Goal: Transaction & Acquisition: Purchase product/service

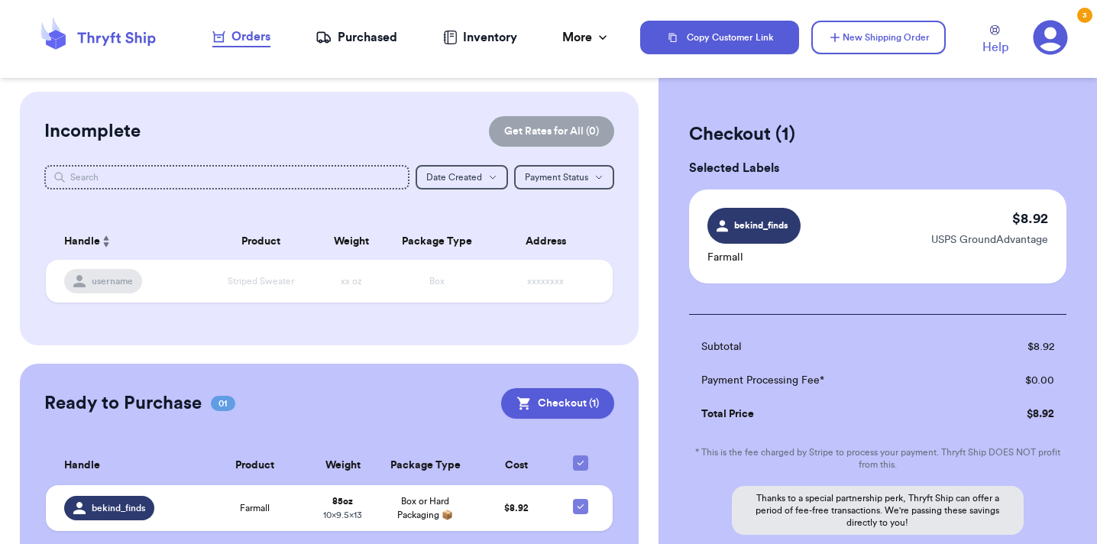
scroll to position [100, 0]
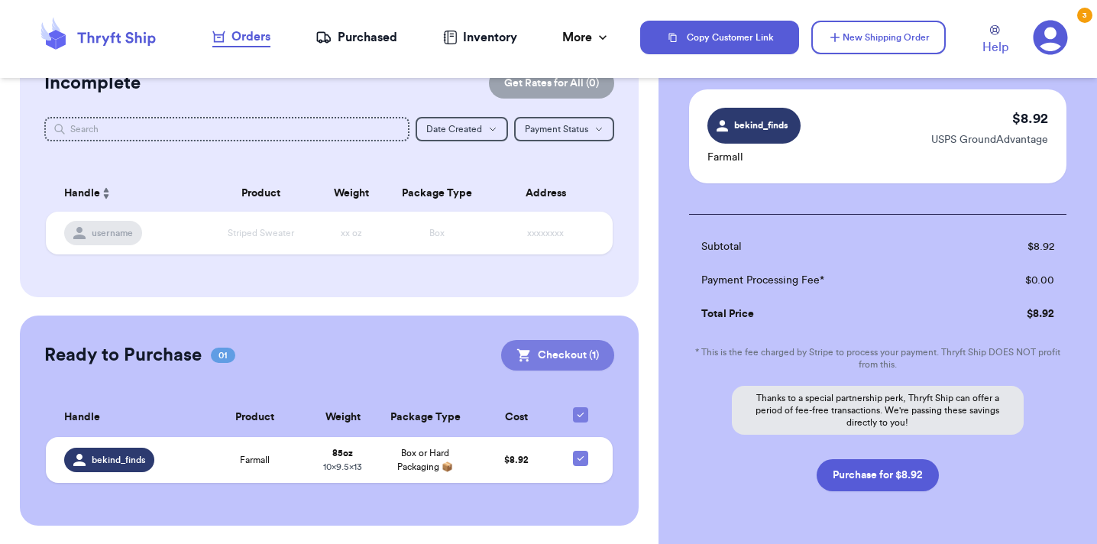
click at [562, 347] on button "Checkout ( 1 )" at bounding box center [557, 355] width 113 height 31
click at [556, 352] on button "Checkout ( 1 )" at bounding box center [557, 355] width 113 height 31
click at [851, 475] on button "Purchase for $8.92" at bounding box center [878, 475] width 122 height 32
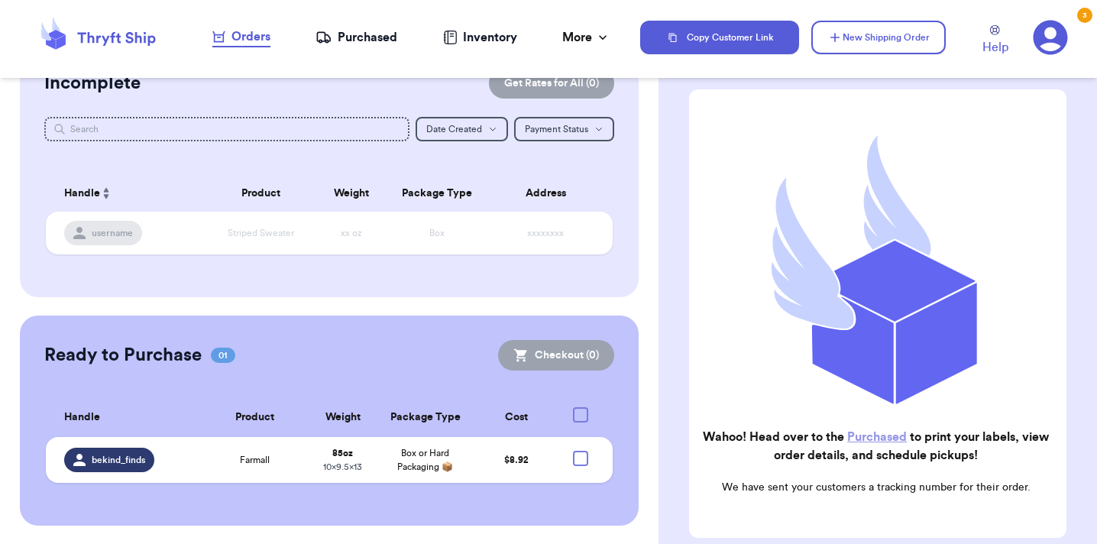
checkbox input "true"
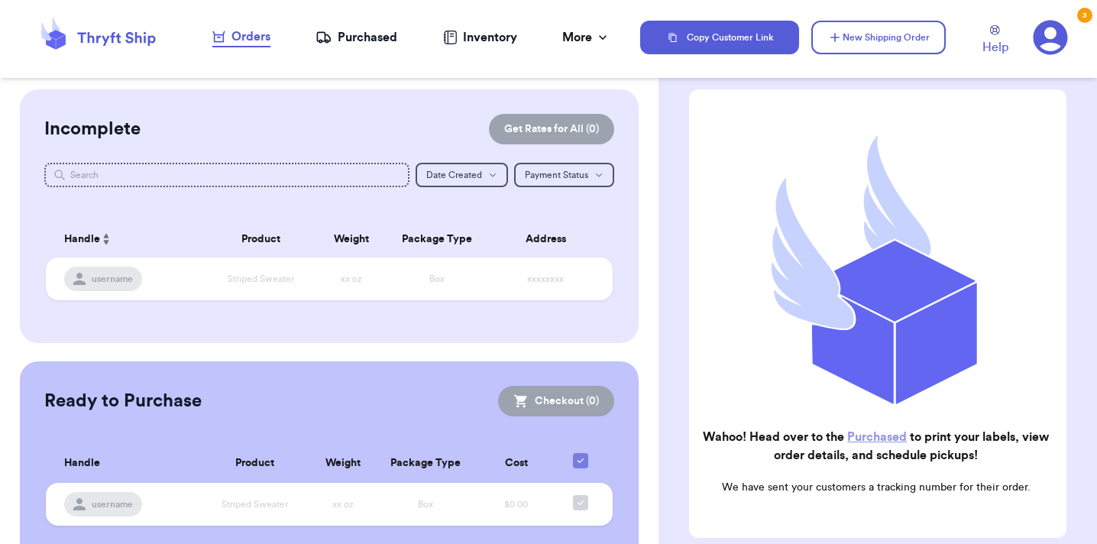
scroll to position [44, 0]
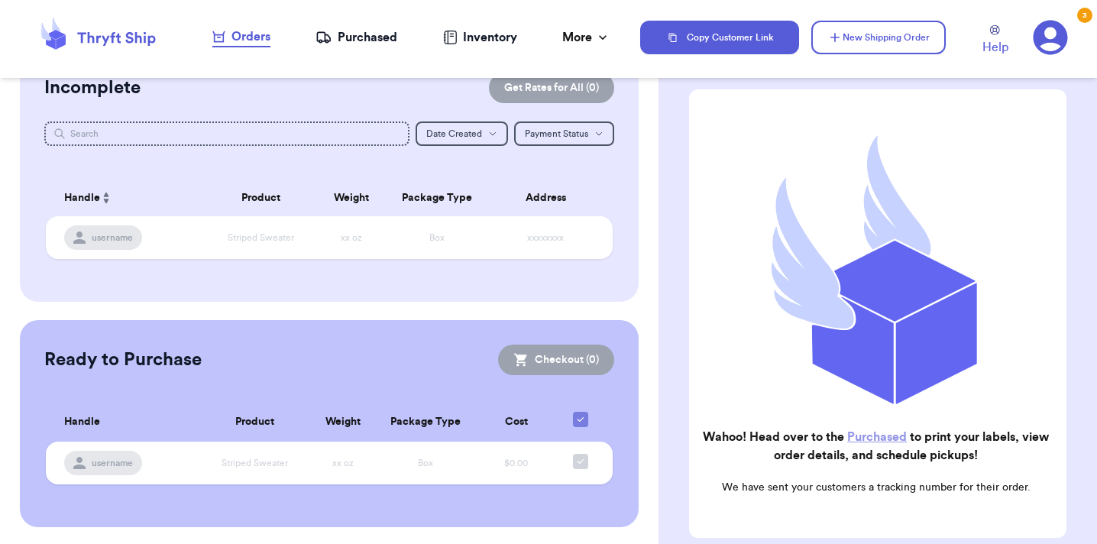
click at [869, 441] on link "Purchased" at bounding box center [878, 437] width 60 height 12
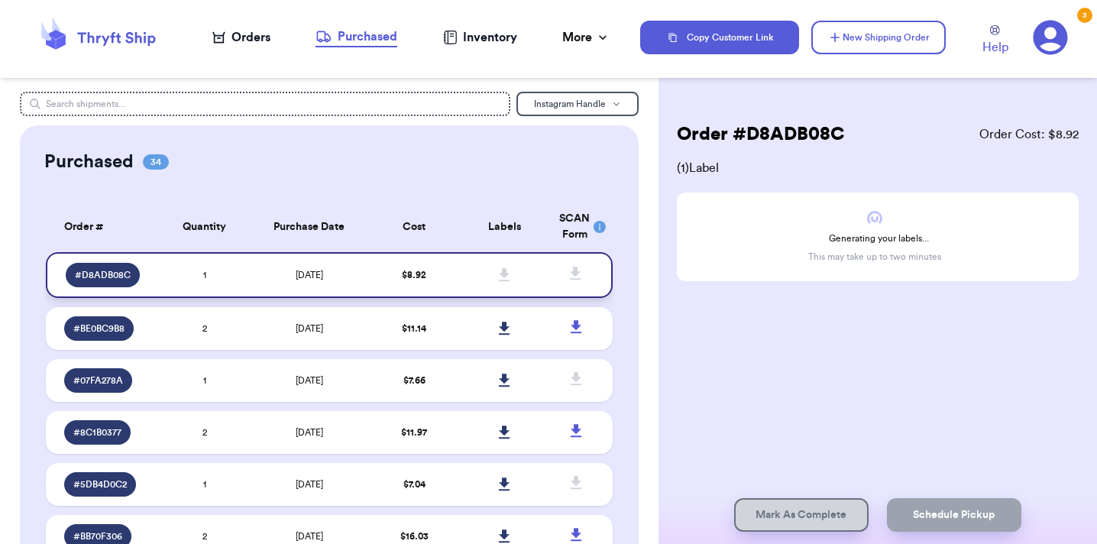
click at [115, 276] on span "# D8ADB08C" at bounding box center [103, 275] width 56 height 12
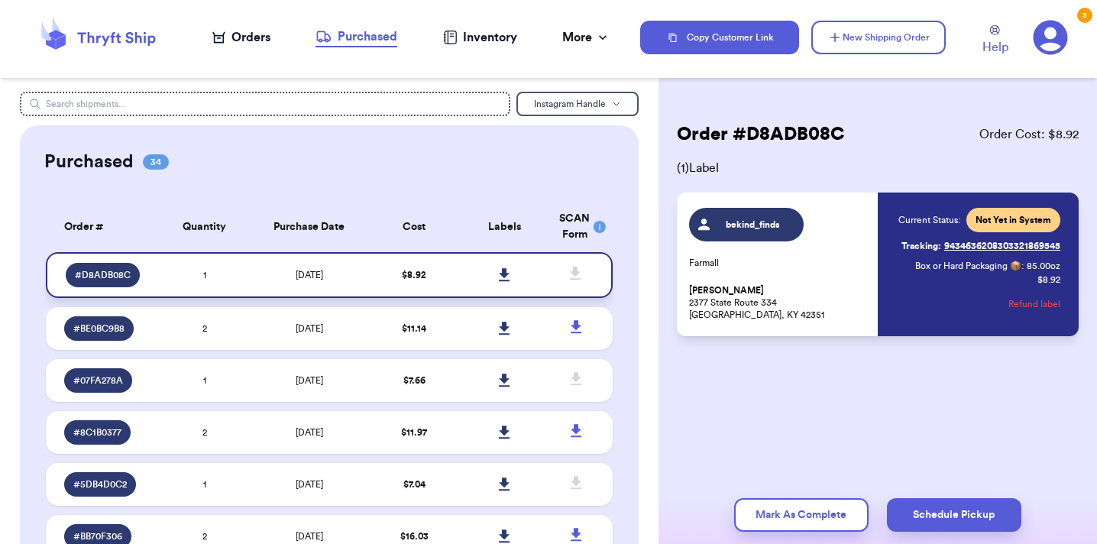
click at [510, 271] on icon at bounding box center [504, 275] width 11 height 14
